Goal: Task Accomplishment & Management: Complete application form

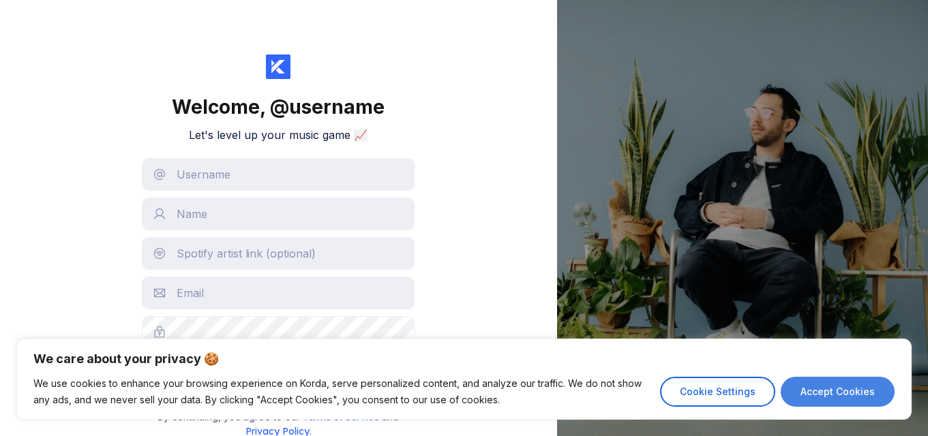
click at [824, 385] on button "Accept Cookies" at bounding box center [837, 392] width 114 height 30
checkbox input "true"
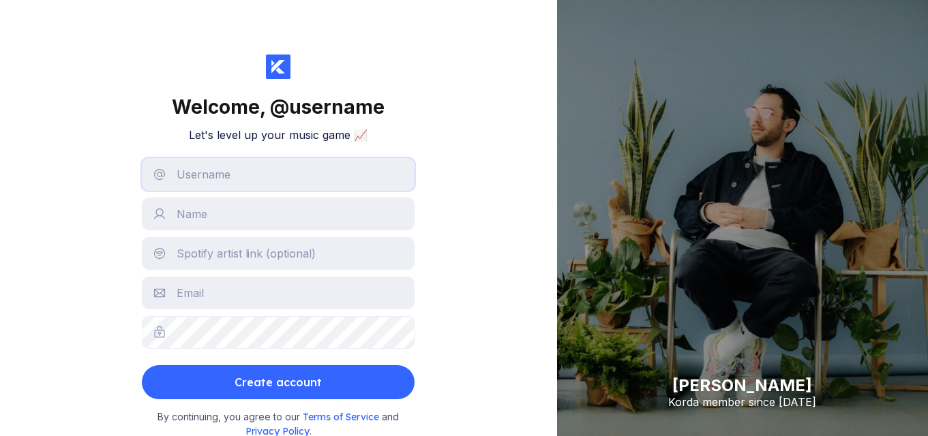
click at [299, 174] on input "text" at bounding box center [278, 174] width 273 height 33
click at [185, 221] on input "text" at bounding box center [278, 214] width 273 height 33
click at [179, 288] on input "text" at bounding box center [278, 293] width 273 height 33
type input "[EMAIL_ADDRESS][DOMAIN_NAME]"
click at [179, 260] on input "text" at bounding box center [278, 253] width 273 height 33
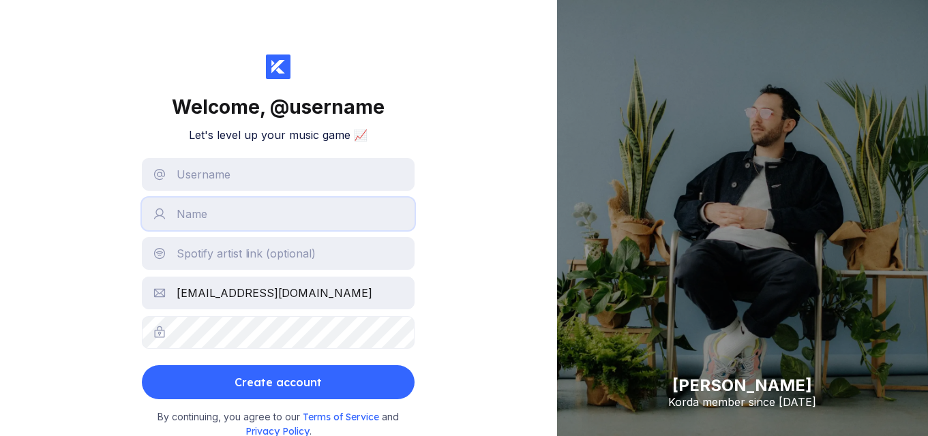
click at [192, 216] on input "text" at bounding box center [278, 214] width 273 height 33
type input "Majin Blue"
click at [200, 179] on input "text" at bounding box center [278, 174] width 273 height 33
type input "majinblue"
click at [205, 258] on input "text" at bounding box center [278, 253] width 273 height 33
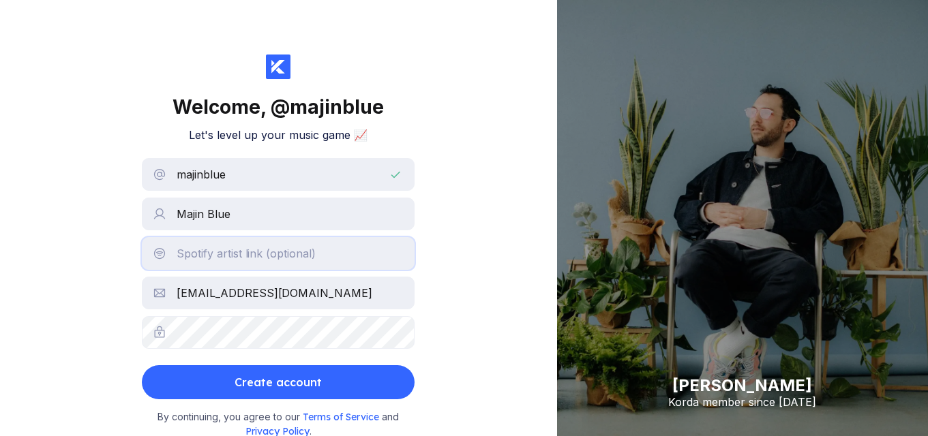
paste input "[URL][DOMAIN_NAME]"
drag, startPoint x: 243, startPoint y: 252, endPoint x: 472, endPoint y: 256, distance: 229.0
click at [472, 256] on div "Welcome, @ majinblue Let's level up your music game 📈 majinblue Majin Blue [URL…" at bounding box center [278, 218] width 557 height 436
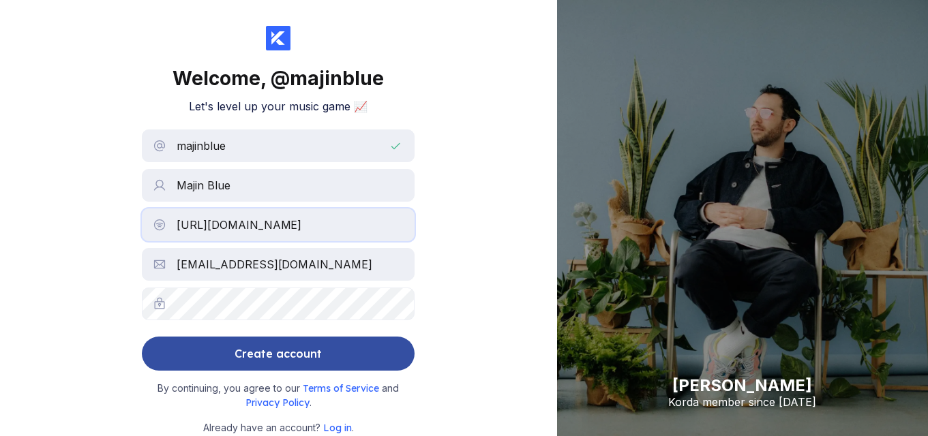
type input "[URL][DOMAIN_NAME]"
click at [288, 361] on div "Create account" at bounding box center [277, 353] width 87 height 27
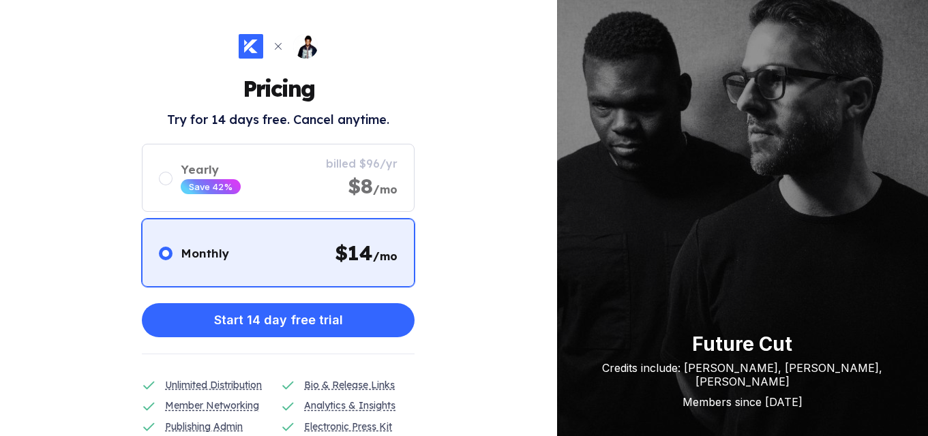
scroll to position [104, 0]
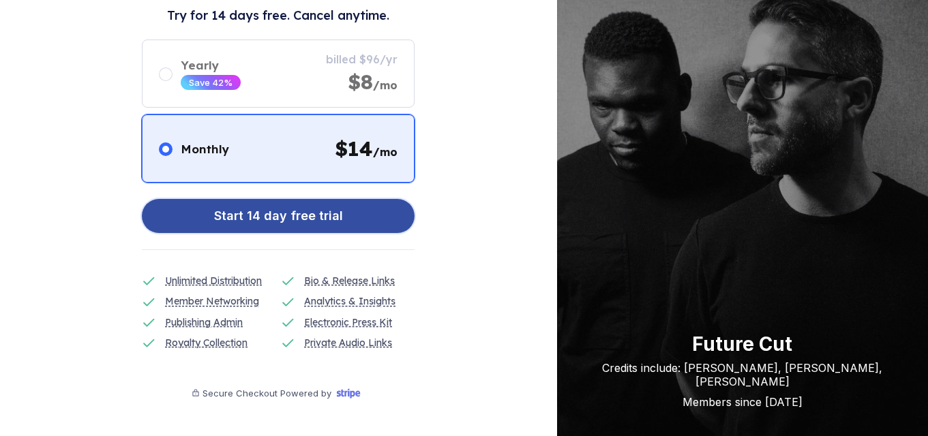
click at [264, 202] on button "Start 14 day free trial" at bounding box center [278, 216] width 273 height 34
click at [311, 218] on div "Start 14 day free trial" at bounding box center [278, 215] width 129 height 27
